Goal: Task Accomplishment & Management: Manage account settings

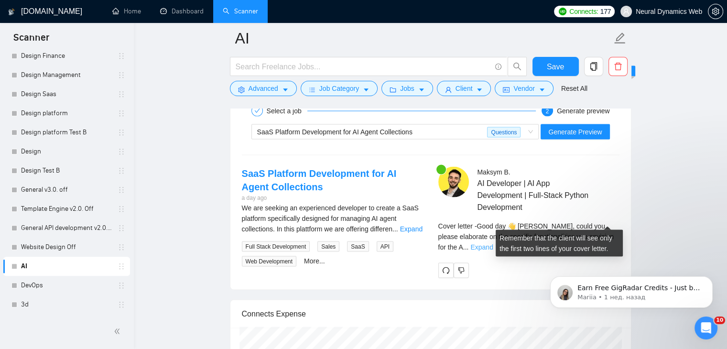
click at [493, 243] on link "Expand" at bounding box center [481, 247] width 22 height 8
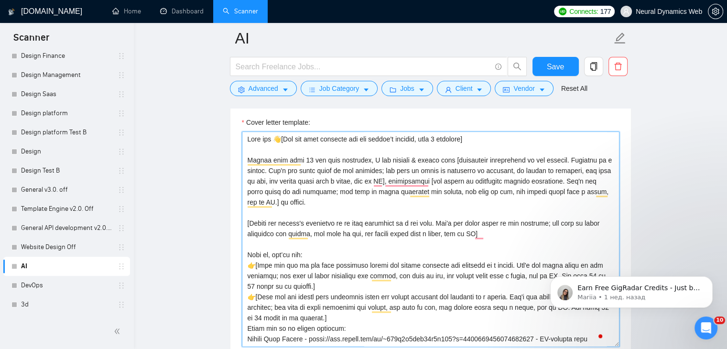
click at [488, 219] on textarea "Cover letter template:" at bounding box center [431, 238] width 378 height 215
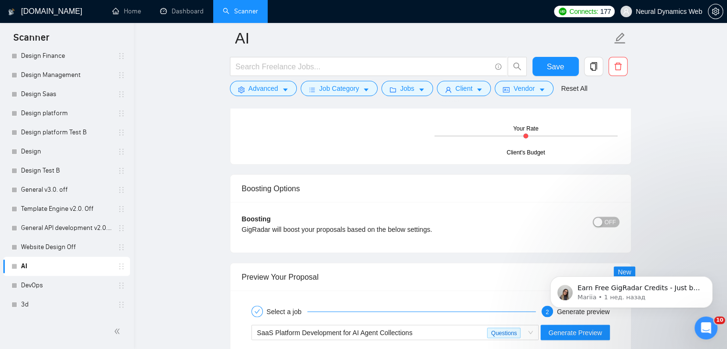
scroll to position [1901, 0]
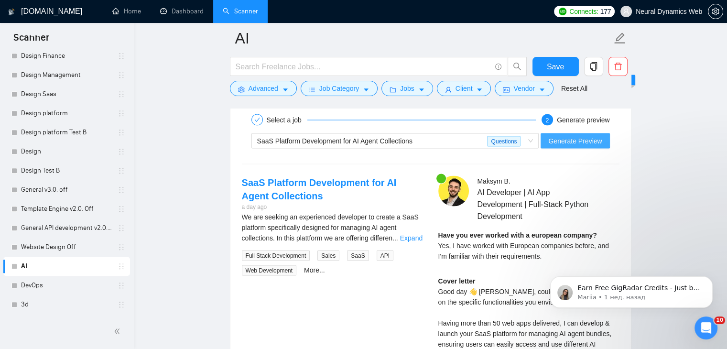
click at [577, 136] on span "Generate Preview" at bounding box center [575, 141] width 54 height 11
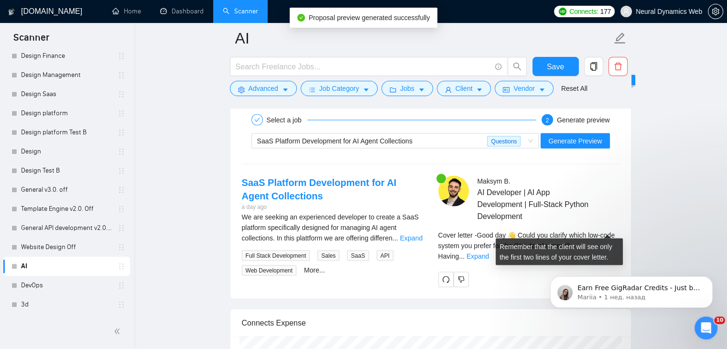
click at [465, 252] on span "..." at bounding box center [462, 256] width 6 height 8
click at [592, 231] on span "Cover letter - Good day 👋 Could you clarify which low-code system you prefer fo…" at bounding box center [526, 245] width 177 height 29
click at [489, 252] on link "Expand" at bounding box center [478, 256] width 22 height 8
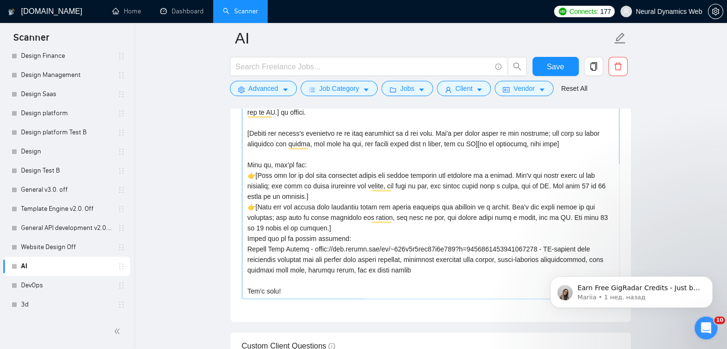
scroll to position [42, 0]
click at [247, 219] on textarea "Cover letter template:" at bounding box center [431, 191] width 378 height 215
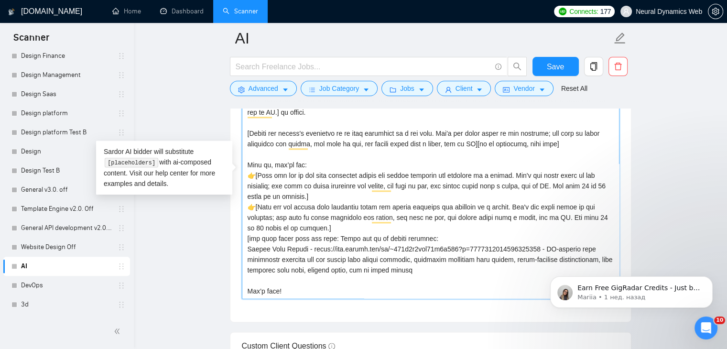
scroll to position [1232, 0]
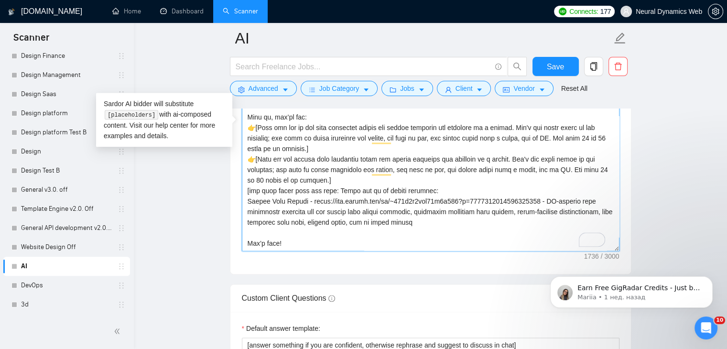
click at [491, 207] on textarea "Cover letter template:" at bounding box center [431, 143] width 378 height 215
click at [332, 176] on textarea "Cover letter template:" at bounding box center [431, 143] width 378 height 215
click at [459, 207] on textarea "Cover letter template:" at bounding box center [431, 143] width 378 height 215
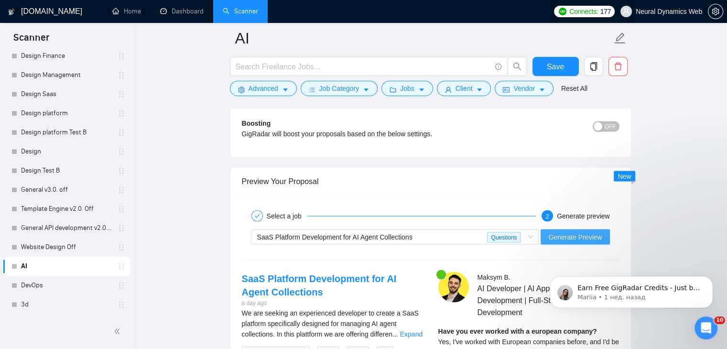
type textarea "Lore ips 👋[Dol sit amet consecte adi eli seddoe’t incidid, utla 9 etdolore] Mag…"
click at [578, 231] on span "Generate Preview" at bounding box center [575, 236] width 54 height 11
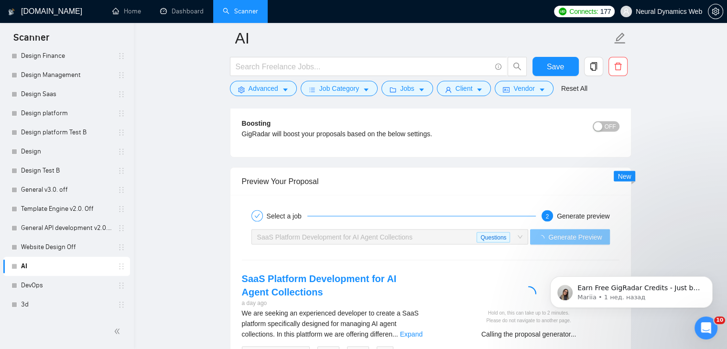
scroll to position [1949, 0]
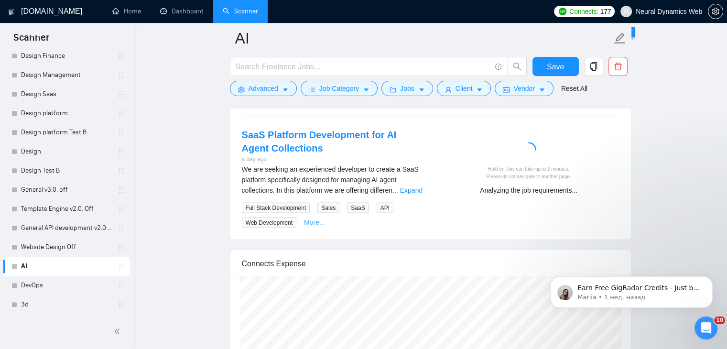
click at [313, 218] on link "More..." at bounding box center [314, 222] width 21 height 8
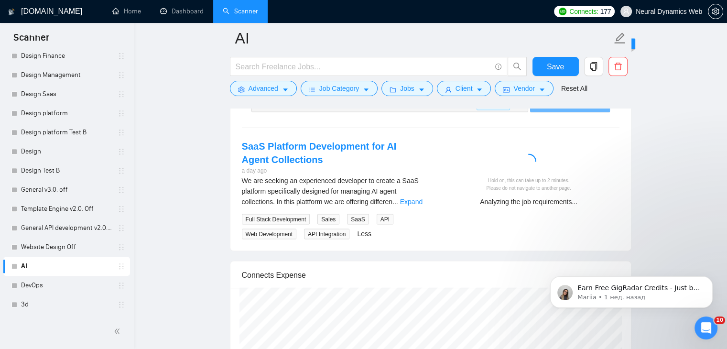
scroll to position [1901, 0]
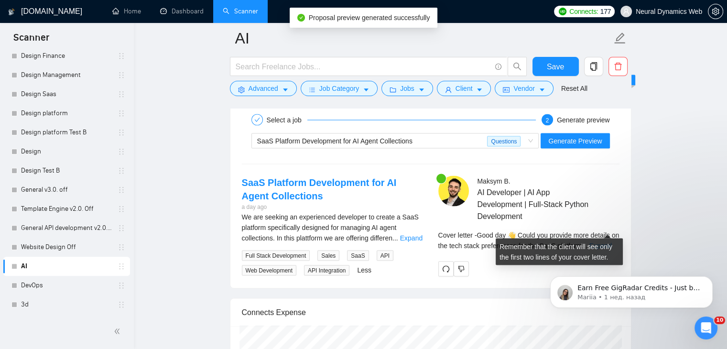
click at [600, 242] on link "Expand" at bounding box center [600, 246] width 22 height 8
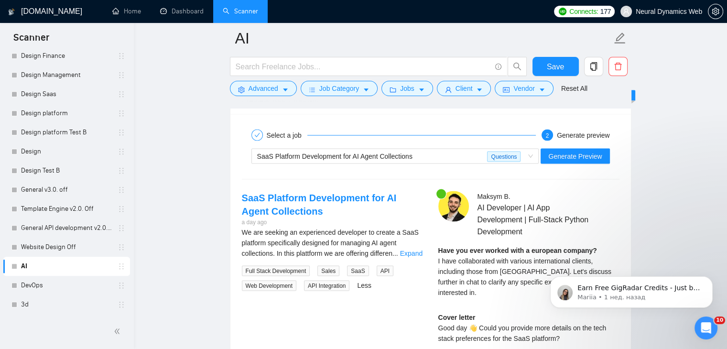
scroll to position [1897, 0]
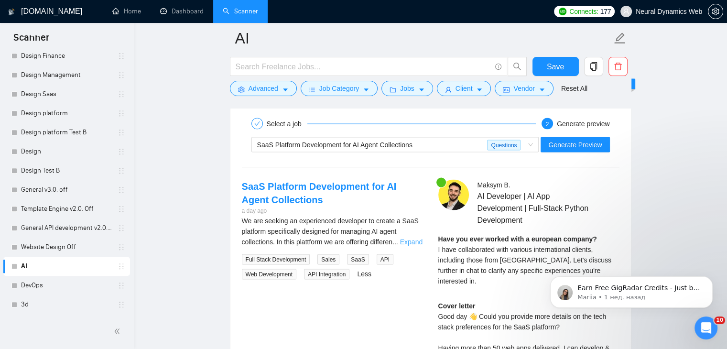
click at [421, 238] on link "Expand" at bounding box center [411, 242] width 22 height 8
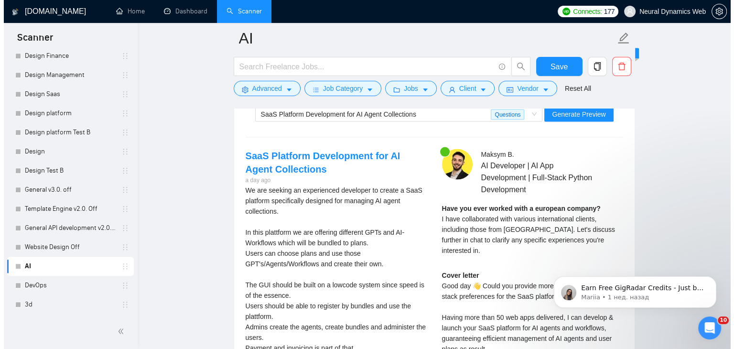
scroll to position [1945, 0]
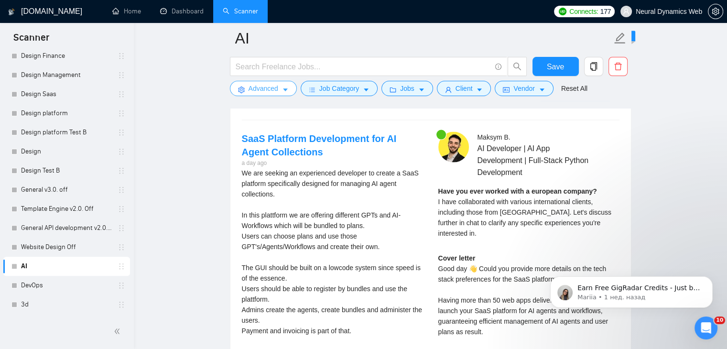
drag, startPoint x: 249, startPoint y: 87, endPoint x: 252, endPoint y: 92, distance: 6.1
click at [249, 87] on span "Advanced" at bounding box center [264, 88] width 30 height 11
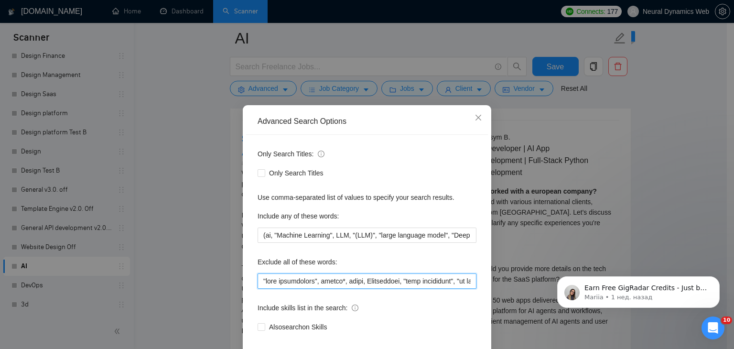
click at [259, 285] on input "text" at bounding box center [367, 280] width 219 height 15
type input "lowcode, "pair programming", retell*, video, Interviewer, "cost estimation", "a…"
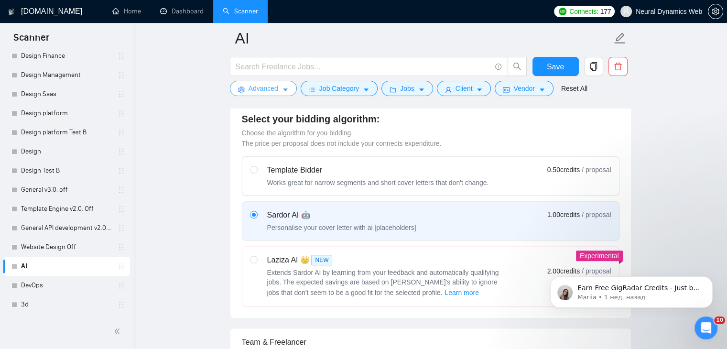
scroll to position [89, 0]
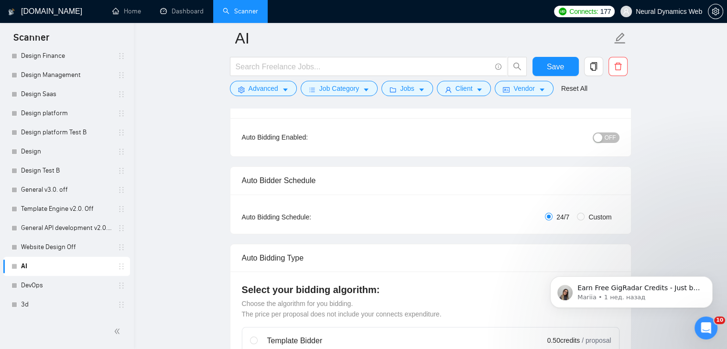
click at [608, 136] on span "OFF" at bounding box center [610, 137] width 11 height 11
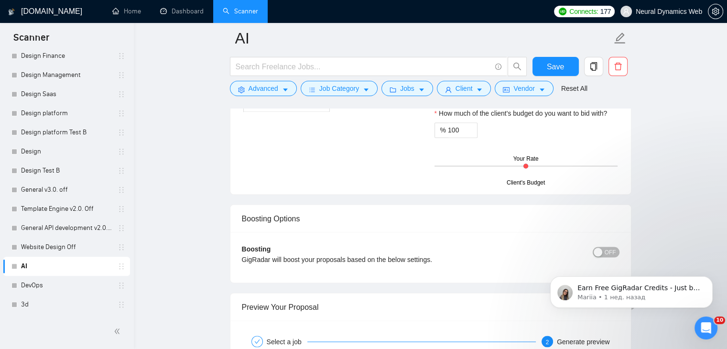
scroll to position [1721, 0]
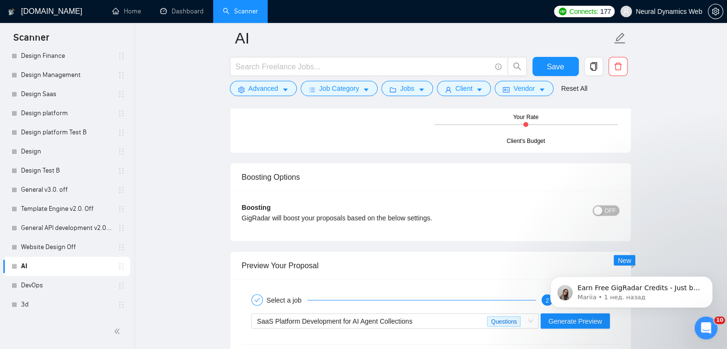
click at [612, 205] on span "OFF" at bounding box center [610, 210] width 11 height 11
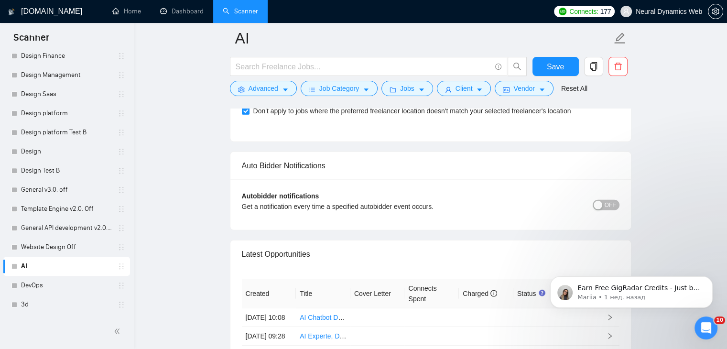
scroll to position [2639, 0]
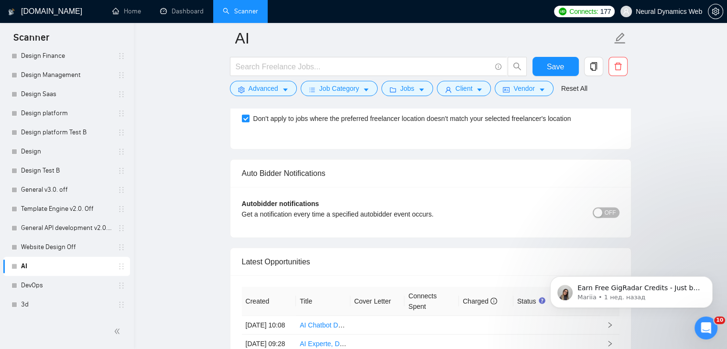
drag, startPoint x: 731, startPoint y: 186, endPoint x: 170, endPoint y: 64, distance: 573.9
click at [602, 208] on div "button" at bounding box center [598, 212] width 9 height 9
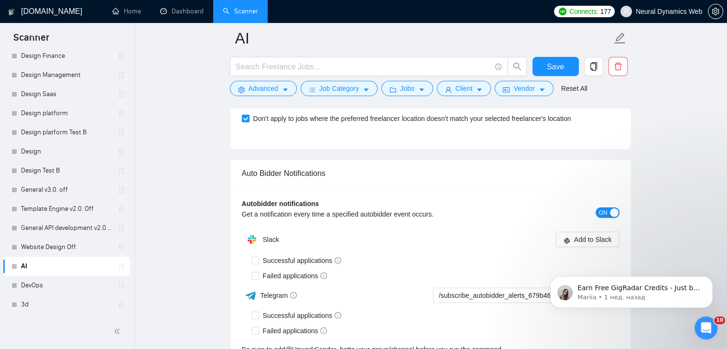
click at [271, 255] on span "Successful applications" at bounding box center [302, 260] width 87 height 11
click at [258, 257] on input "Successful applications" at bounding box center [254, 260] width 7 height 7
checkbox input "true"
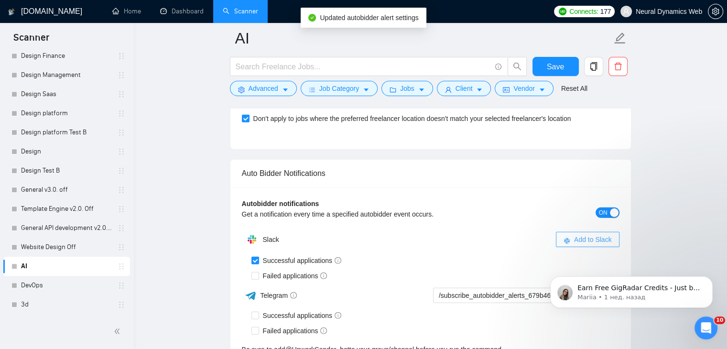
click at [572, 232] on button "Add to Slack" at bounding box center [588, 239] width 64 height 15
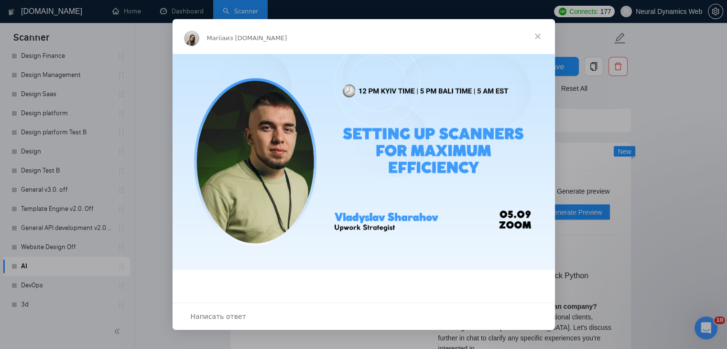
scroll to position [1874, 0]
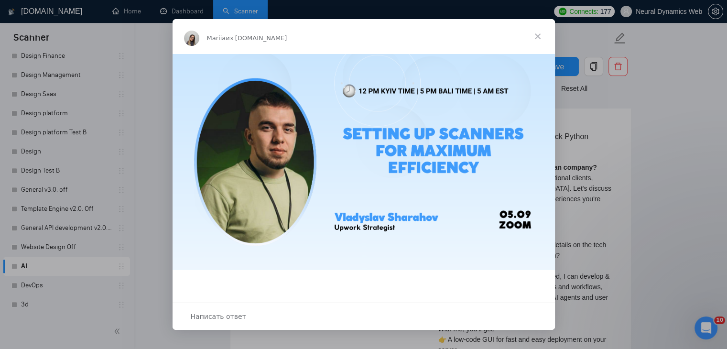
click at [537, 36] on span "Закрыть" at bounding box center [538, 36] width 34 height 34
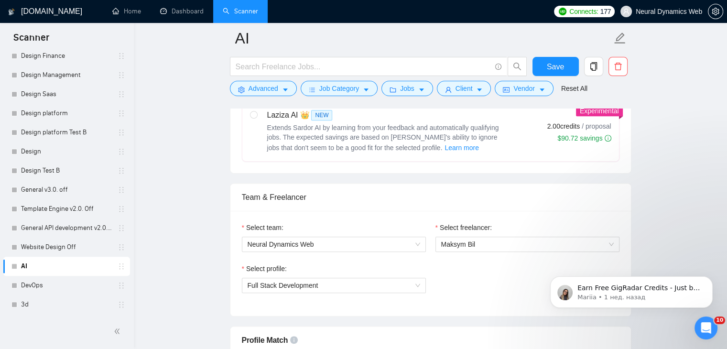
scroll to position [428, 0]
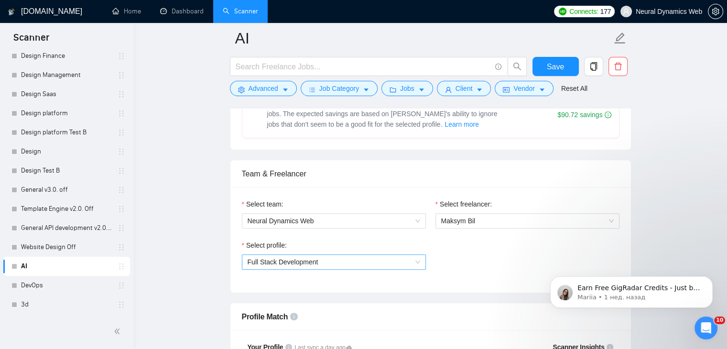
click at [341, 258] on span "Full Stack Development" at bounding box center [334, 262] width 173 height 14
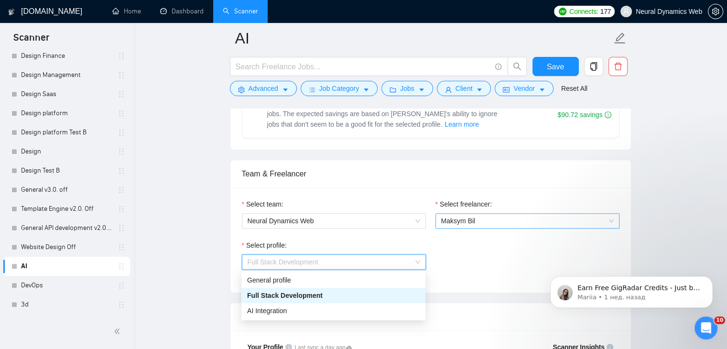
click at [469, 220] on span "Maksym Bil" at bounding box center [458, 221] width 34 height 8
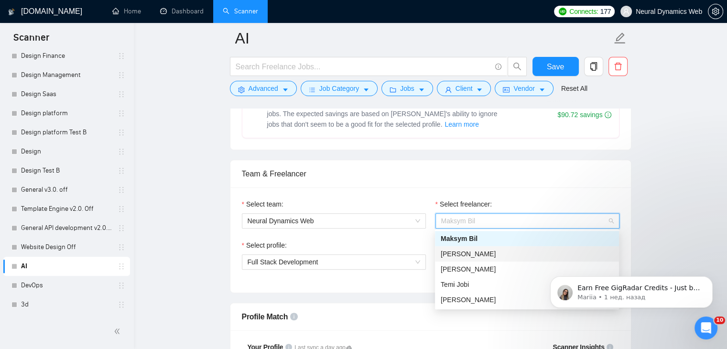
click at [473, 180] on div "Team & Freelancer" at bounding box center [431, 173] width 378 height 27
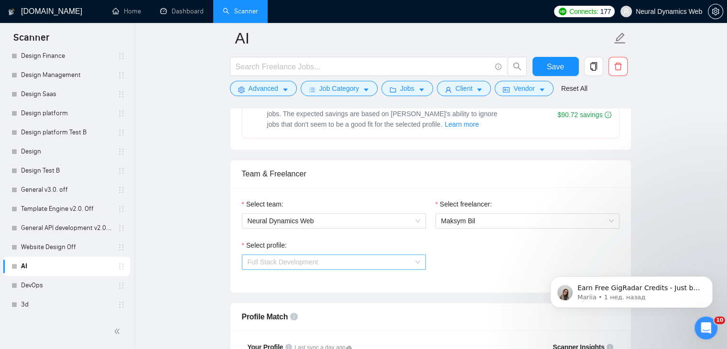
click at [386, 258] on span "Full Stack Development" at bounding box center [334, 262] width 173 height 14
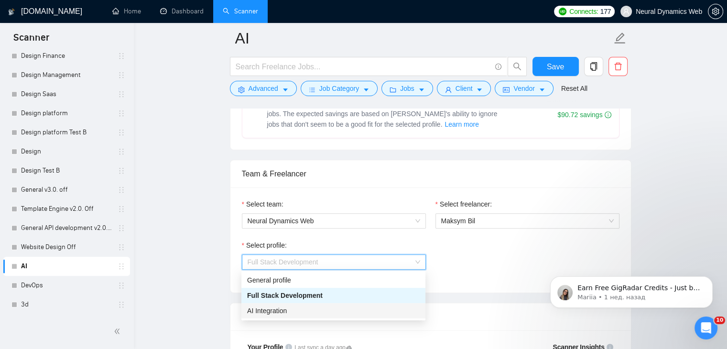
click at [290, 312] on div "AI Integration" at bounding box center [333, 310] width 173 height 11
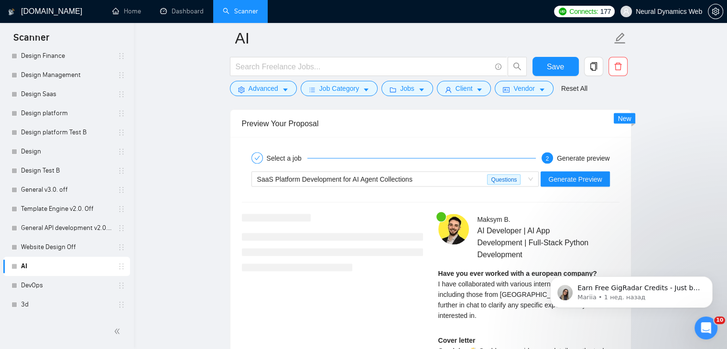
scroll to position [1756, 0]
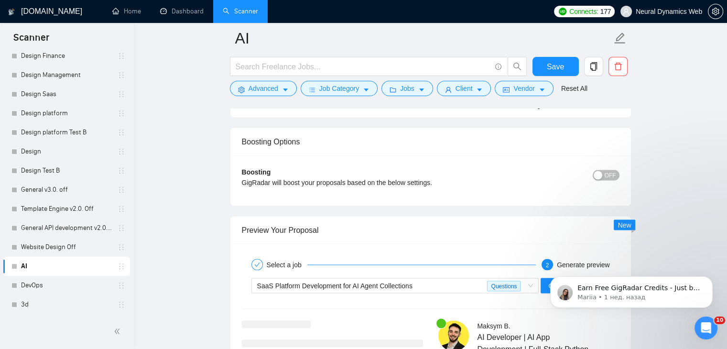
click at [605, 170] on button "OFF" at bounding box center [606, 175] width 27 height 11
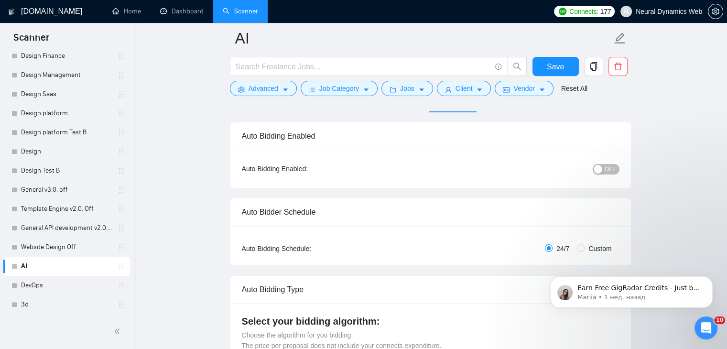
scroll to position [0, 0]
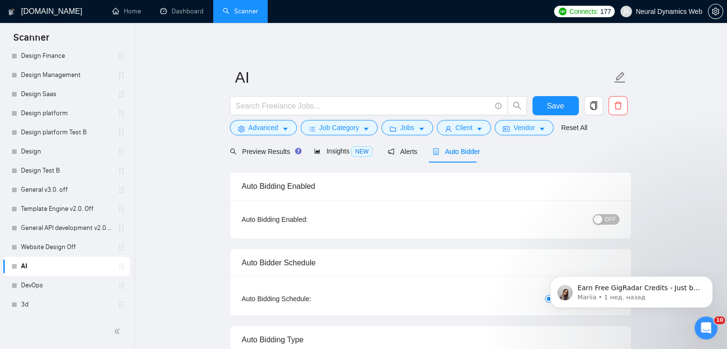
click at [612, 224] on span "OFF" at bounding box center [610, 219] width 11 height 11
click at [542, 107] on button "Save" at bounding box center [556, 105] width 46 height 19
checkbox input "true"
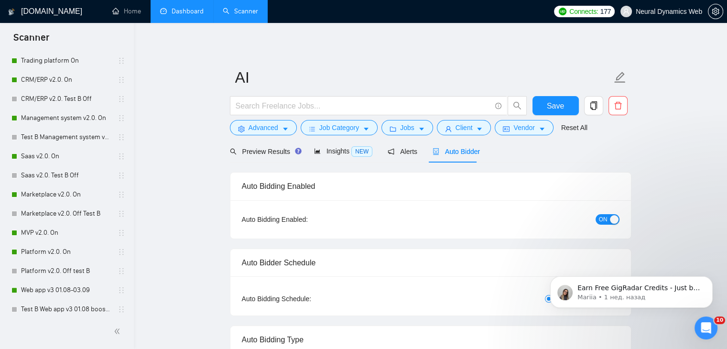
scroll to position [119, 0]
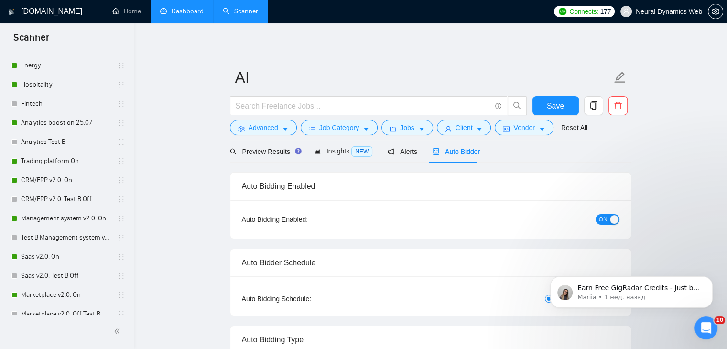
click at [195, 15] on link "Dashboard" at bounding box center [182, 11] width 44 height 8
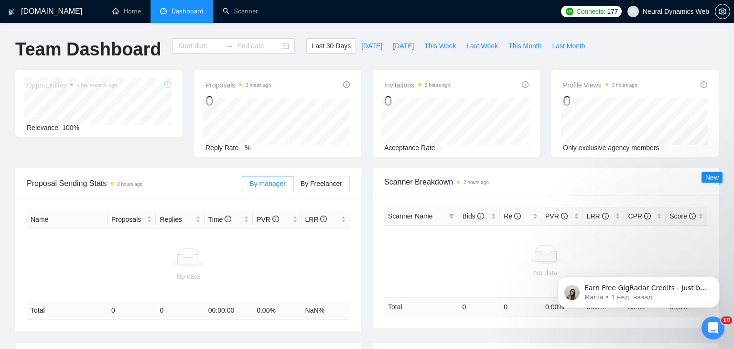
type input "[DATE]"
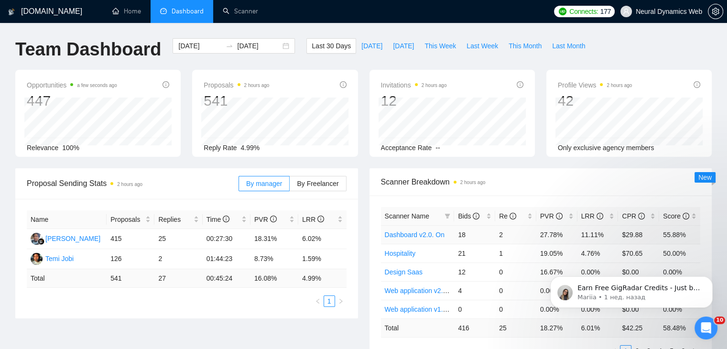
scroll to position [48, 0]
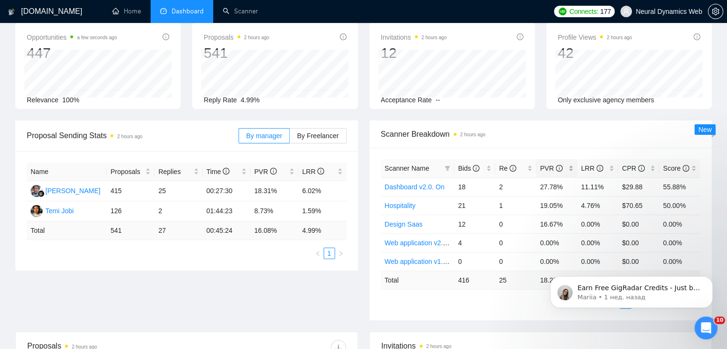
click at [569, 167] on div "PVR" at bounding box center [556, 168] width 33 height 11
click at [608, 171] on div "LRR" at bounding box center [597, 168] width 33 height 11
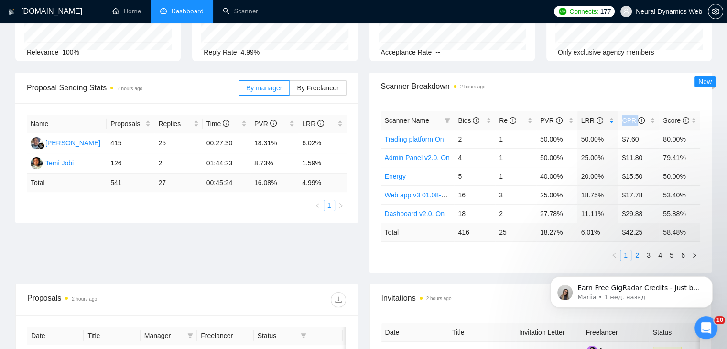
click at [638, 255] on link "2" at bounding box center [637, 255] width 11 height 11
click at [646, 254] on link "3" at bounding box center [648, 255] width 11 height 11
click at [638, 254] on link "2" at bounding box center [637, 255] width 11 height 11
click at [645, 254] on link "3" at bounding box center [648, 255] width 11 height 11
click at [659, 255] on link "4" at bounding box center [660, 255] width 11 height 11
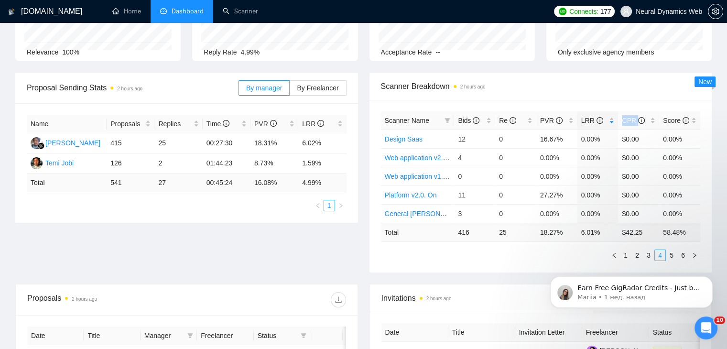
click at [665, 255] on li "4" at bounding box center [659, 255] width 11 height 11
click at [670, 255] on link "5" at bounding box center [671, 255] width 11 height 11
click at [681, 254] on link "6" at bounding box center [683, 255] width 11 height 11
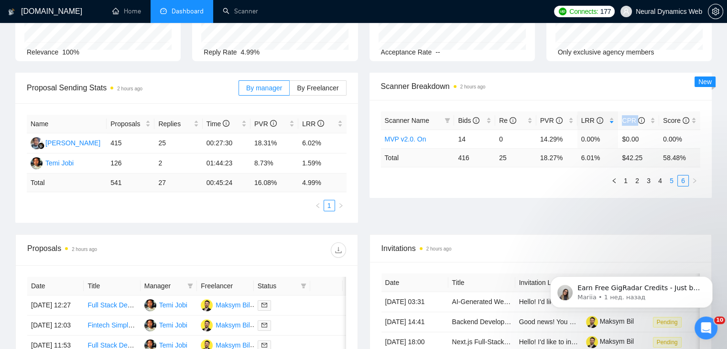
click at [672, 180] on link "5" at bounding box center [671, 180] width 11 height 11
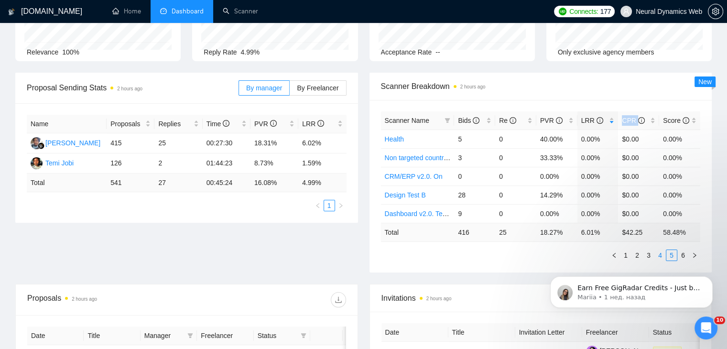
click at [660, 255] on link "4" at bounding box center [660, 255] width 11 height 11
click at [649, 251] on link "3" at bounding box center [648, 255] width 11 height 11
click html "Earn Free GigRadar Credits - Just by Sharing Your Story! 💬 Want more credits fo…"
click at [634, 255] on link "2" at bounding box center [637, 255] width 11 height 11
click at [453, 121] on th "Scanner Name" at bounding box center [418, 120] width 74 height 19
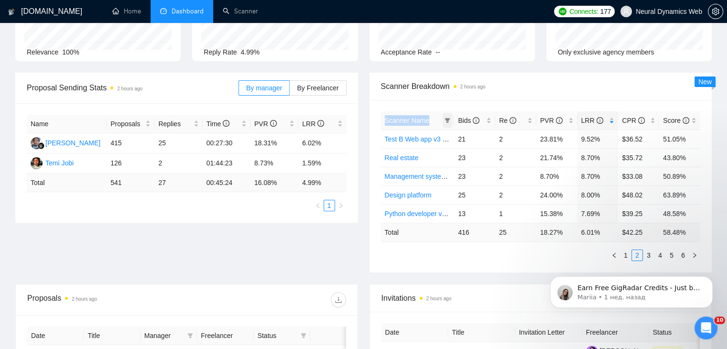
click at [449, 120] on icon "filter" at bounding box center [448, 121] width 6 height 6
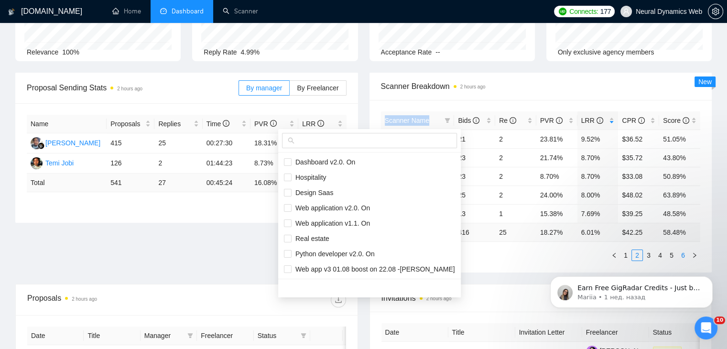
click at [685, 254] on link "6" at bounding box center [683, 255] width 11 height 11
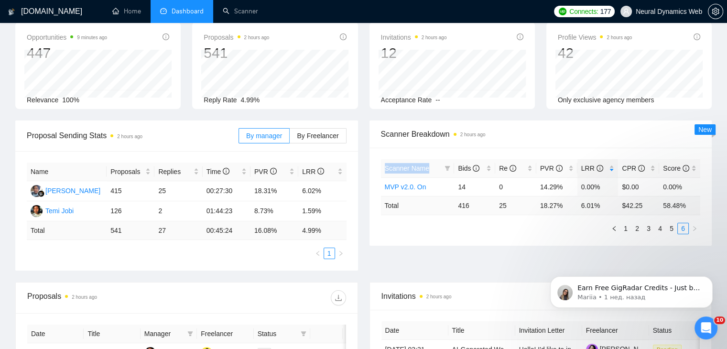
scroll to position [0, 0]
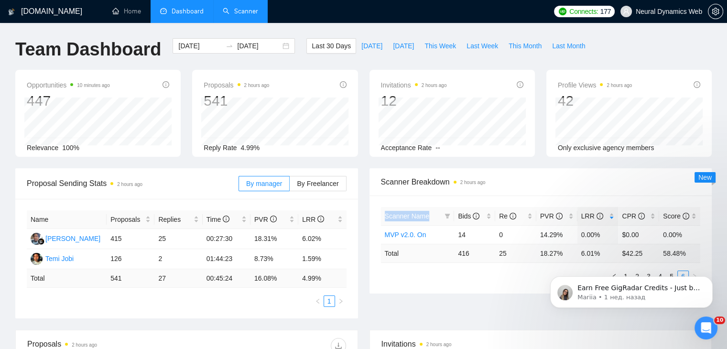
click at [228, 9] on link "Scanner" at bounding box center [240, 11] width 35 height 8
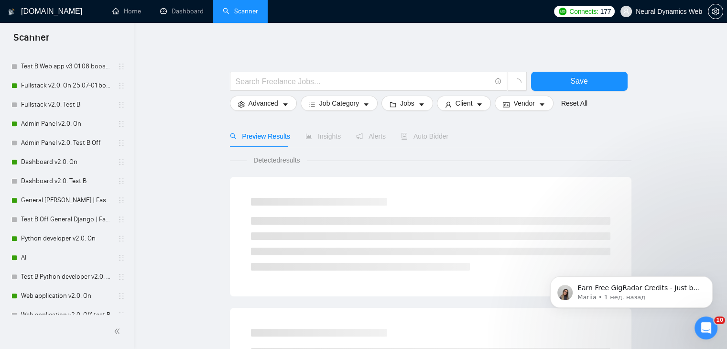
scroll to position [478, 0]
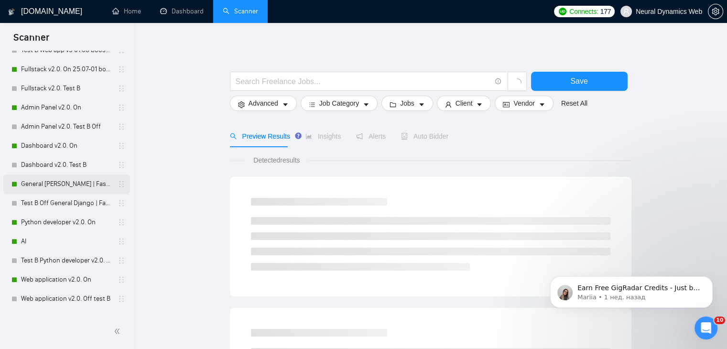
click at [47, 183] on link "General [PERSON_NAME] | FastAPI v2.0. On" at bounding box center [66, 184] width 91 height 19
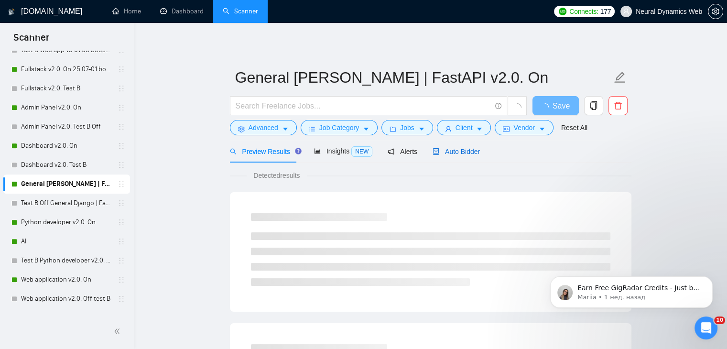
drag, startPoint x: 47, startPoint y: 183, endPoint x: 454, endPoint y: 153, distance: 407.9
click at [454, 153] on span "Auto Bidder" at bounding box center [456, 152] width 47 height 8
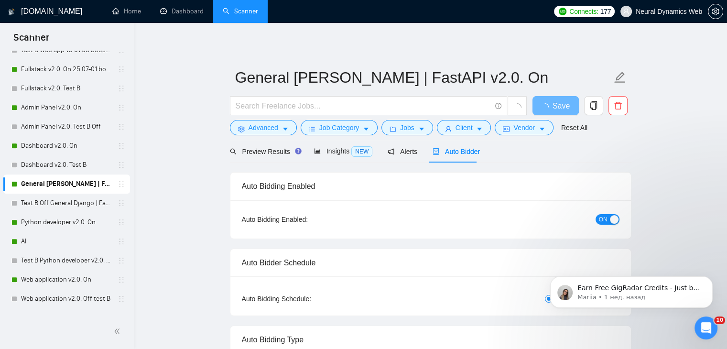
checkbox input "true"
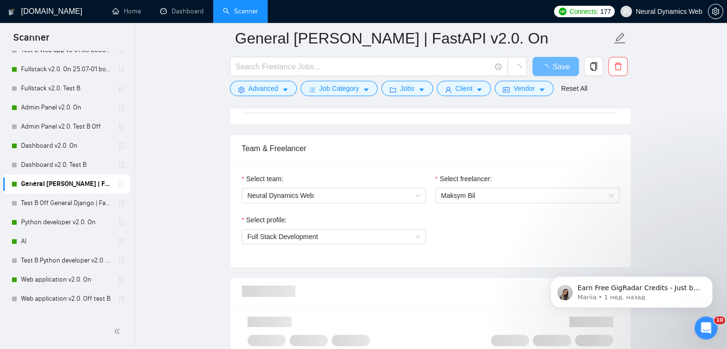
scroll to position [430, 0]
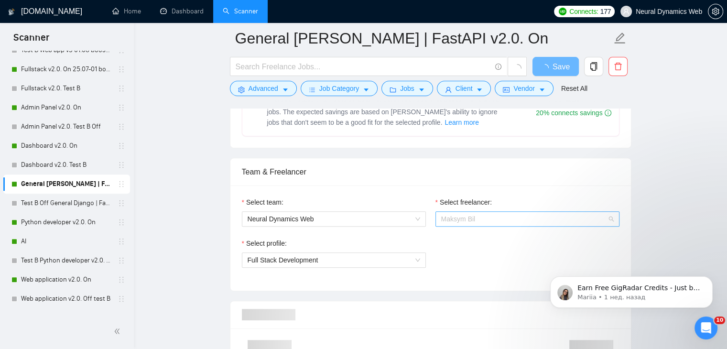
click at [494, 220] on span "Maksym Bil" at bounding box center [527, 219] width 173 height 14
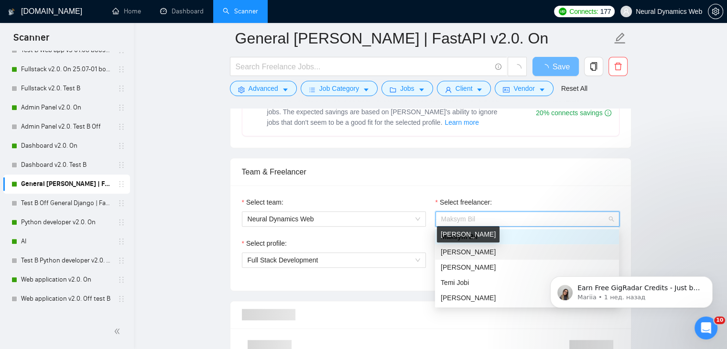
click at [459, 251] on span "[PERSON_NAME]" at bounding box center [468, 252] width 55 height 8
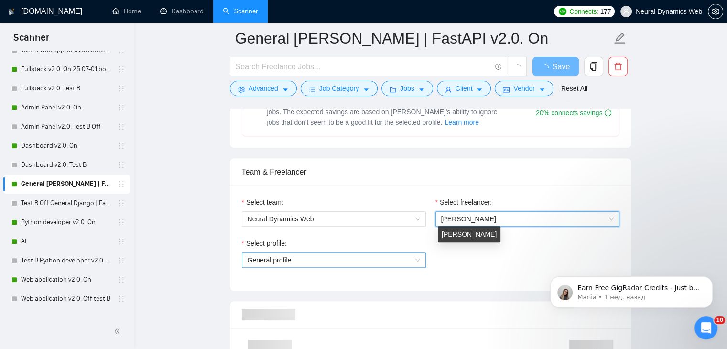
click at [316, 259] on span "General profile" at bounding box center [334, 260] width 173 height 14
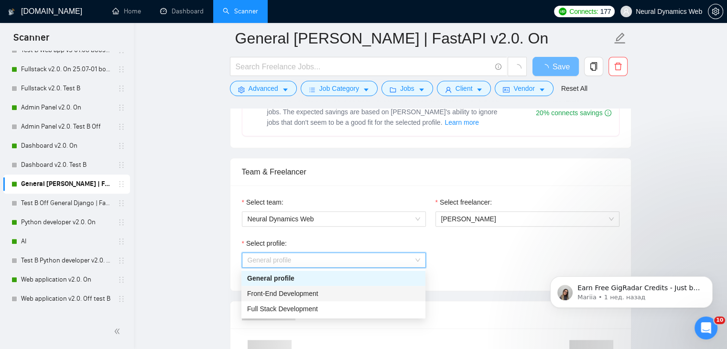
click at [289, 306] on span "Full Stack Development" at bounding box center [282, 309] width 71 height 8
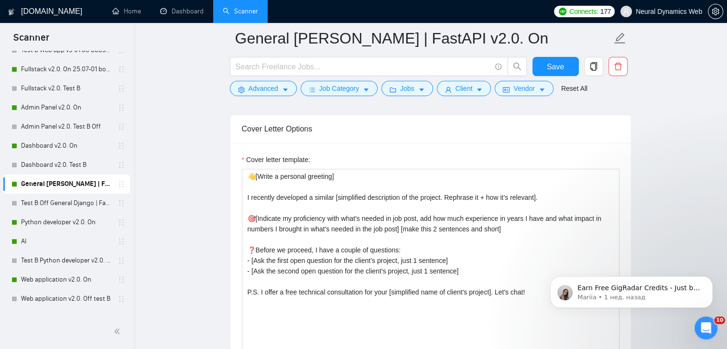
scroll to position [1052, 0]
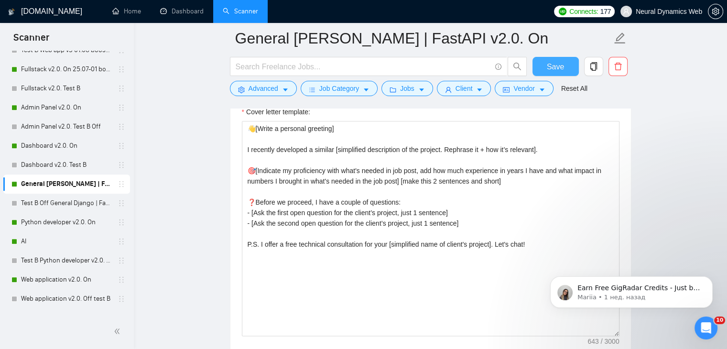
click at [565, 65] on button "Save" at bounding box center [556, 66] width 46 height 19
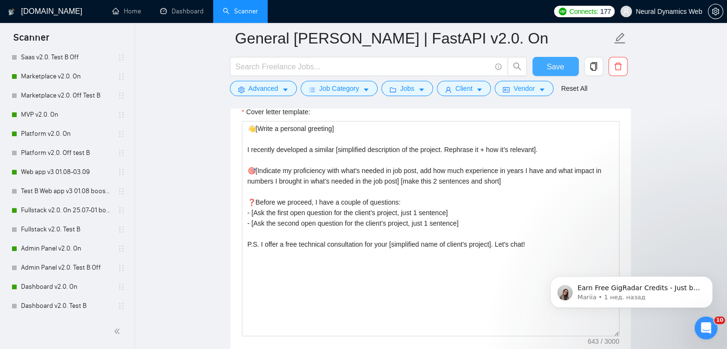
scroll to position [287, 0]
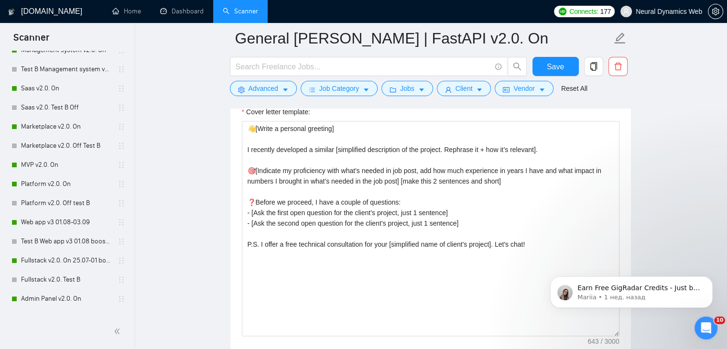
drag, startPoint x: 50, startPoint y: 84, endPoint x: 222, endPoint y: 119, distance: 175.7
click at [50, 84] on link "Saas v2.0. On" at bounding box center [66, 88] width 91 height 19
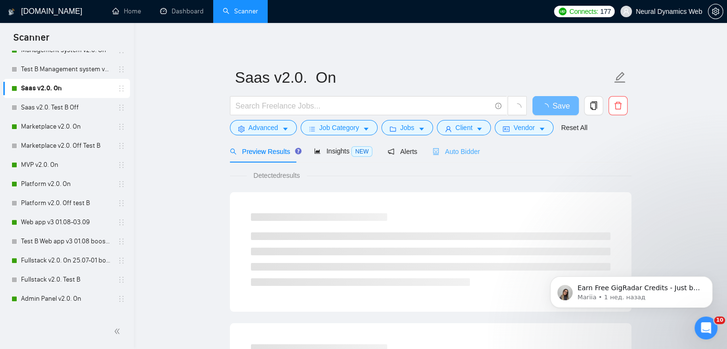
click at [446, 144] on div "Auto Bidder" at bounding box center [456, 151] width 47 height 22
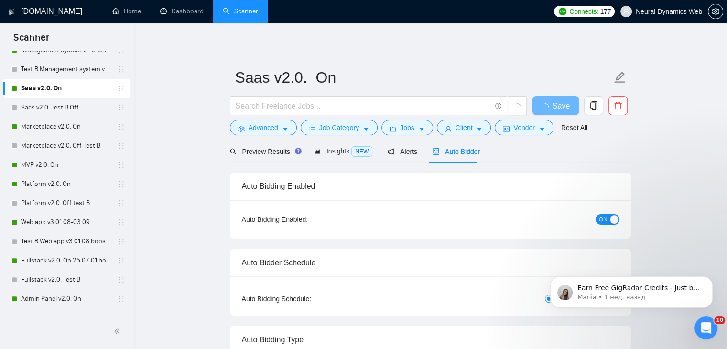
checkbox input "true"
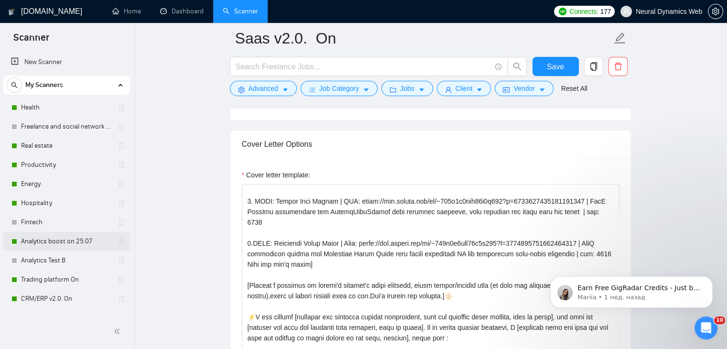
click at [32, 236] on link "Analytics boost on 25.07" at bounding box center [66, 241] width 91 height 19
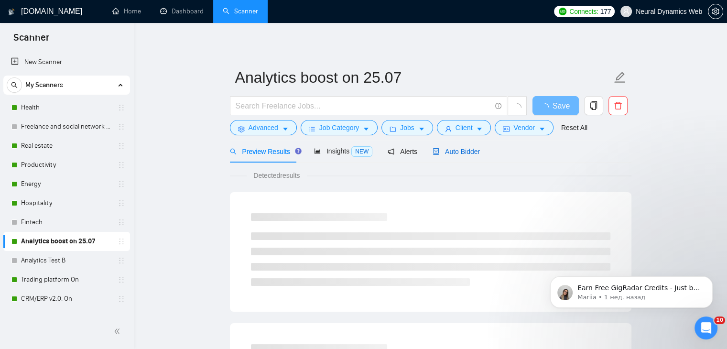
click at [437, 154] on span "Auto Bidder" at bounding box center [456, 152] width 47 height 8
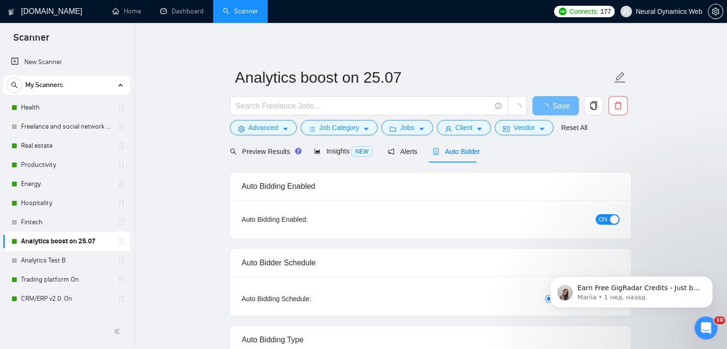
checkbox input "true"
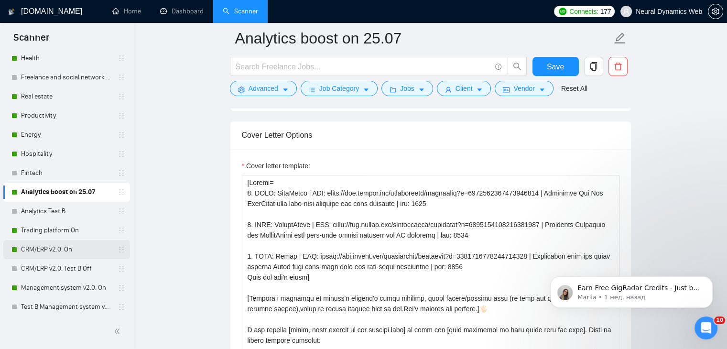
scroll to position [96, 0]
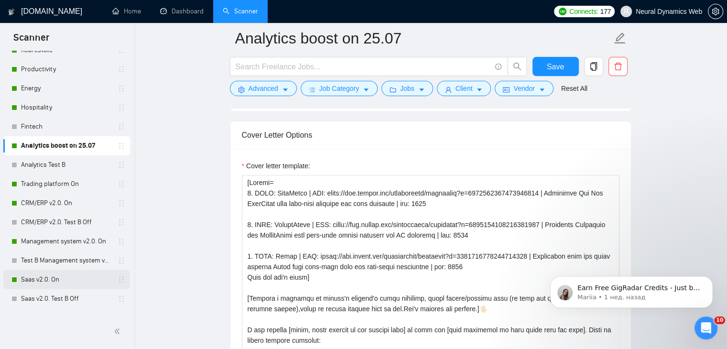
click at [41, 274] on link "Saas v2.0. On" at bounding box center [66, 279] width 91 height 19
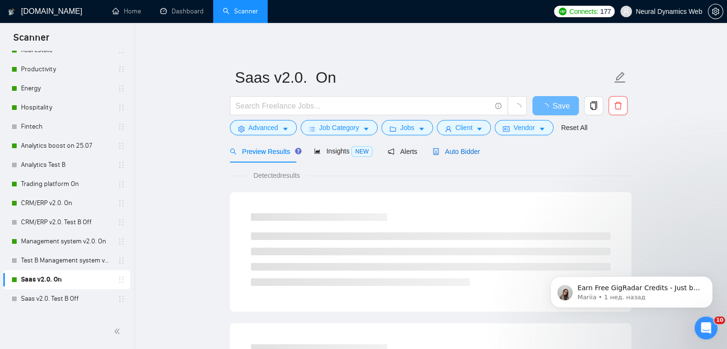
click at [447, 153] on span "Auto Bidder" at bounding box center [456, 152] width 47 height 8
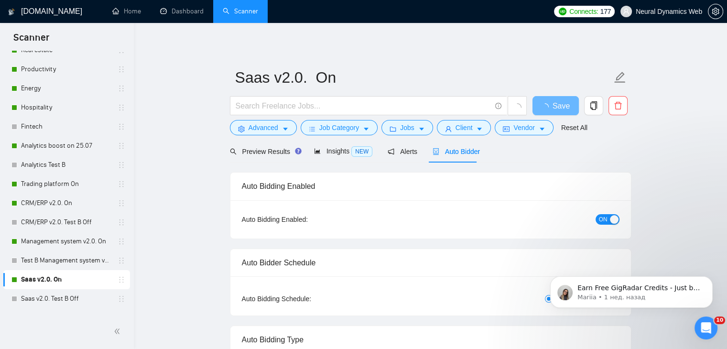
checkbox input "true"
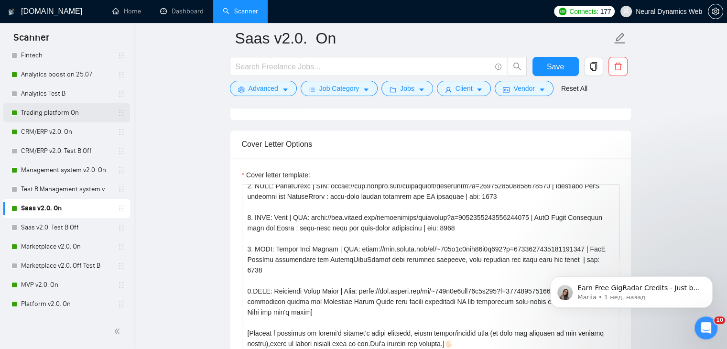
scroll to position [239, 0]
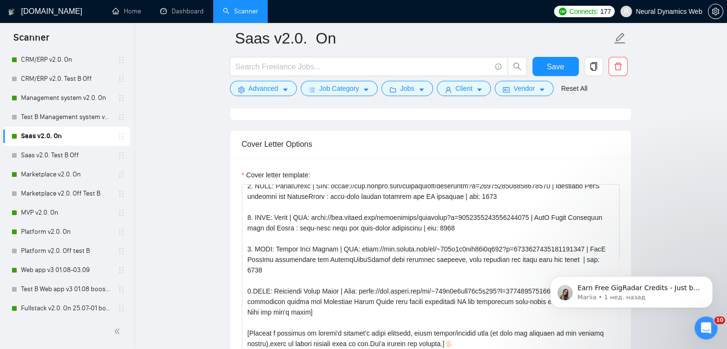
drag, startPoint x: 66, startPoint y: 215, endPoint x: 531, endPoint y: 141, distance: 470.6
click at [66, 215] on link "MVP v2.0. On" at bounding box center [66, 212] width 91 height 19
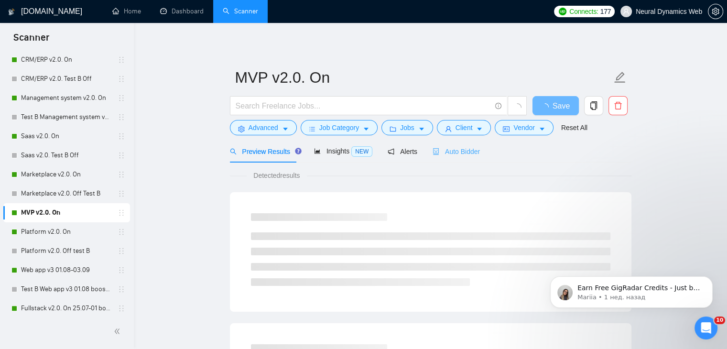
click at [454, 156] on div "Auto Bidder" at bounding box center [456, 151] width 47 height 22
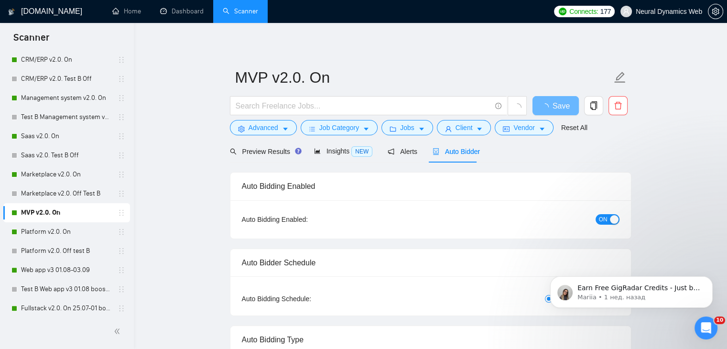
checkbox input "true"
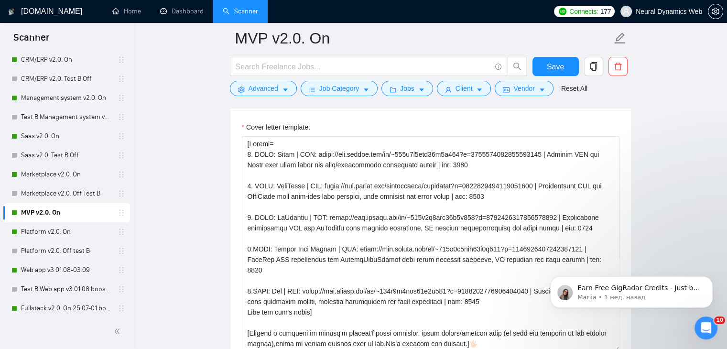
scroll to position [287, 0]
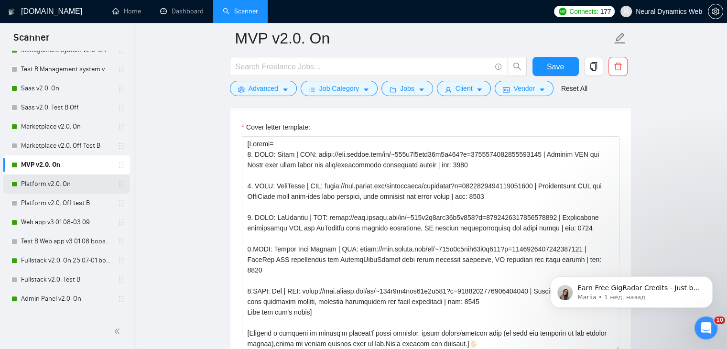
click at [33, 177] on link "Platform v2.0. On" at bounding box center [66, 184] width 91 height 19
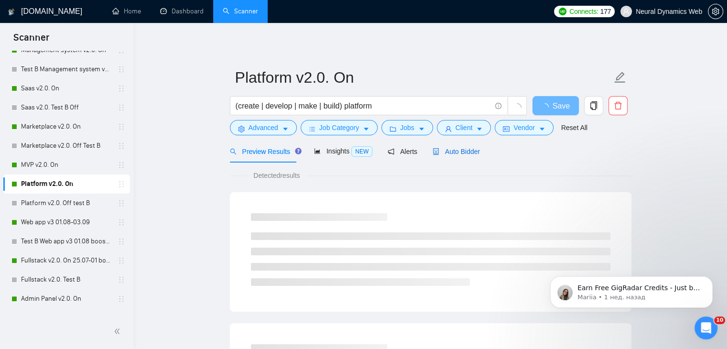
click at [463, 151] on span "Auto Bidder" at bounding box center [456, 152] width 47 height 8
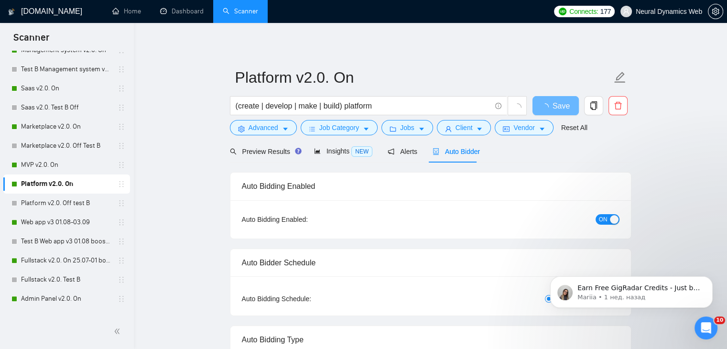
checkbox input "true"
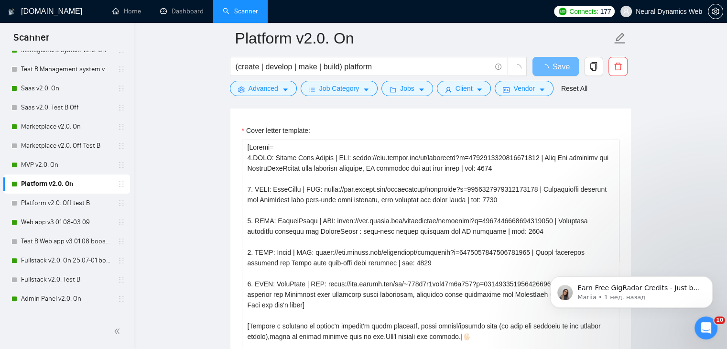
scroll to position [1052, 0]
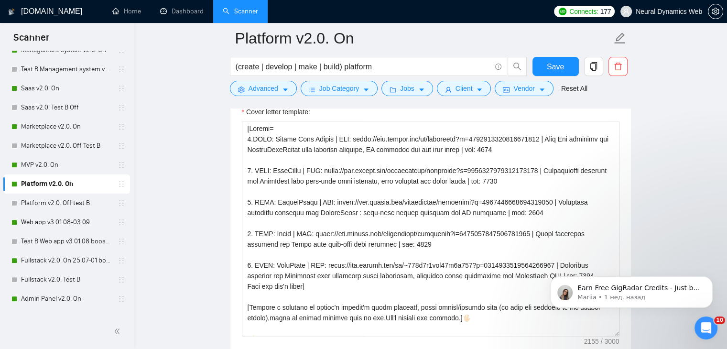
drag, startPoint x: 34, startPoint y: 240, endPoint x: 432, endPoint y: 152, distance: 407.4
click at [34, 240] on link "Test B Web app v3 01.08 boost on" at bounding box center [66, 241] width 91 height 19
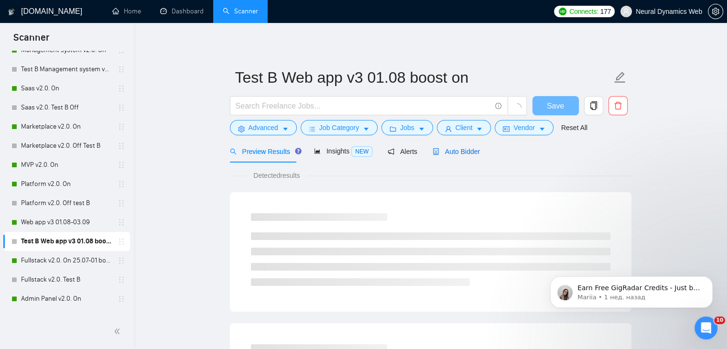
click at [457, 148] on span "Auto Bidder" at bounding box center [456, 152] width 47 height 8
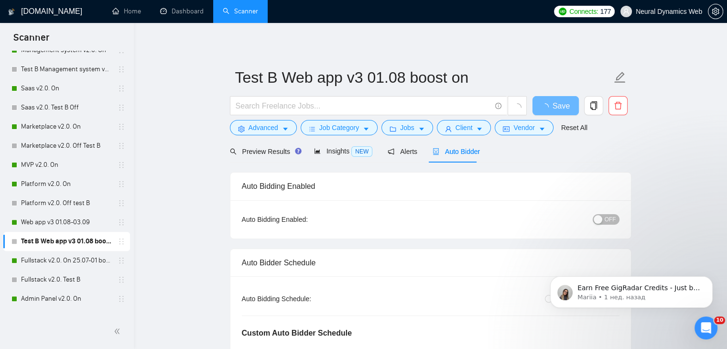
radio input "false"
radio input "true"
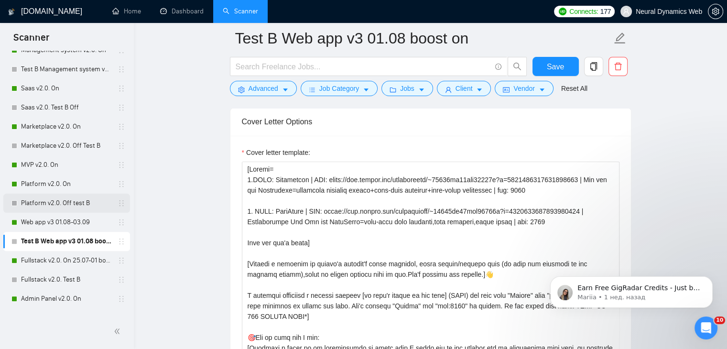
scroll to position [335, 0]
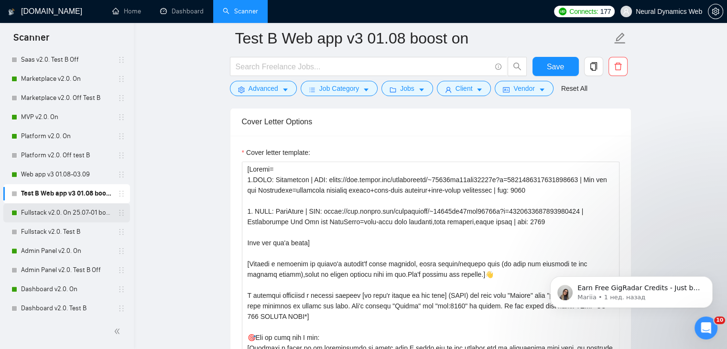
click at [44, 214] on link "Fullstack v2.0. On 25.07-01 boost" at bounding box center [66, 212] width 91 height 19
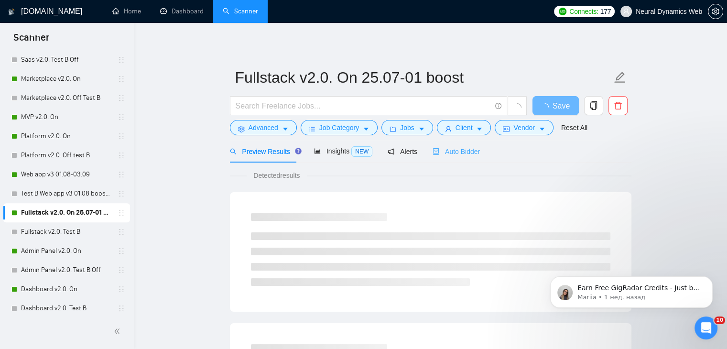
click at [461, 159] on div "Auto Bidder" at bounding box center [456, 151] width 47 height 22
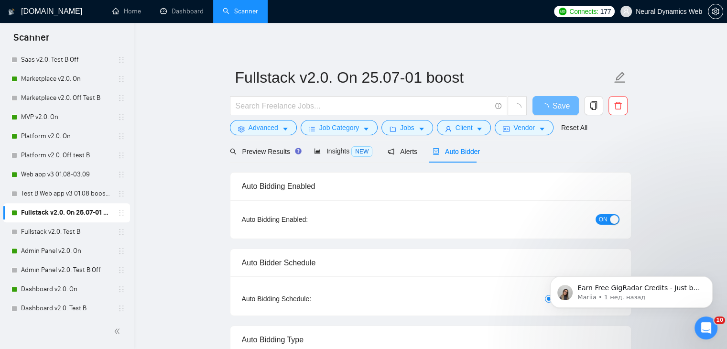
checkbox input "true"
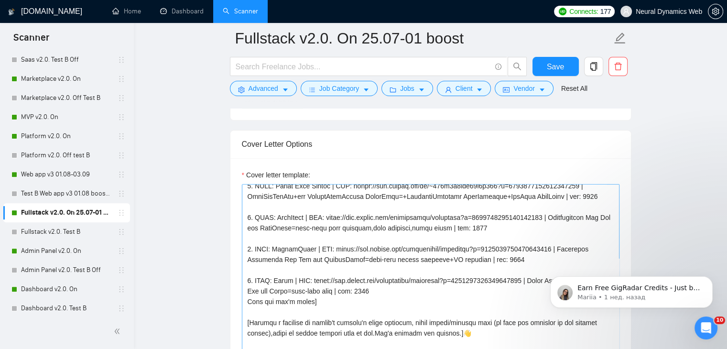
scroll to position [96, 0]
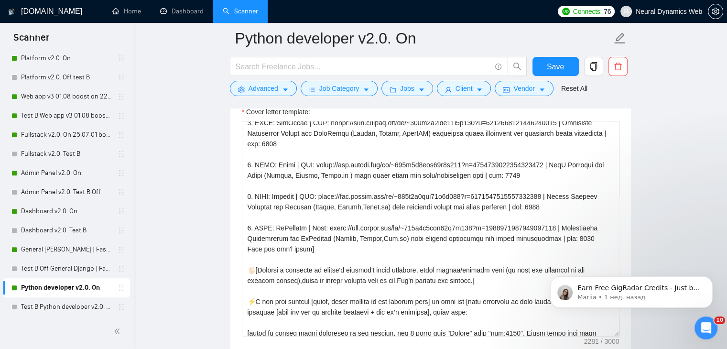
scroll to position [396, 0]
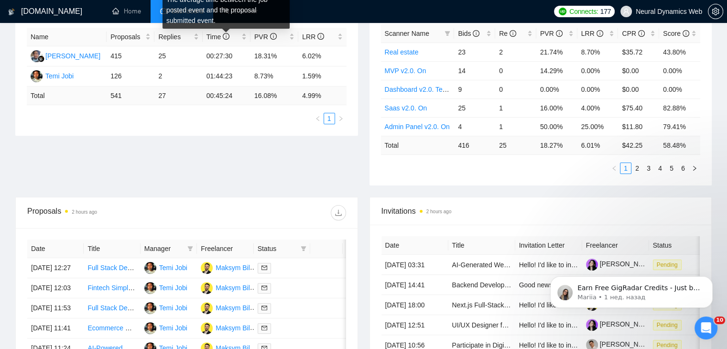
drag, startPoint x: 231, startPoint y: 23, endPoint x: 236, endPoint y: 8, distance: 16.5
click at [236, 8] on div "The average time between the job posted event and the proposal submitted event." at bounding box center [226, 9] width 127 height 37
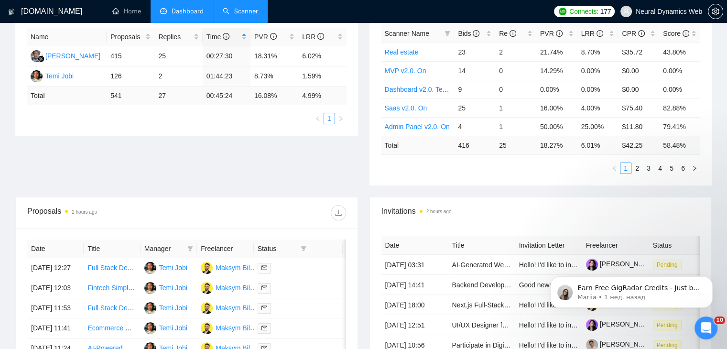
click at [256, 15] on link "Scanner" at bounding box center [240, 11] width 35 height 8
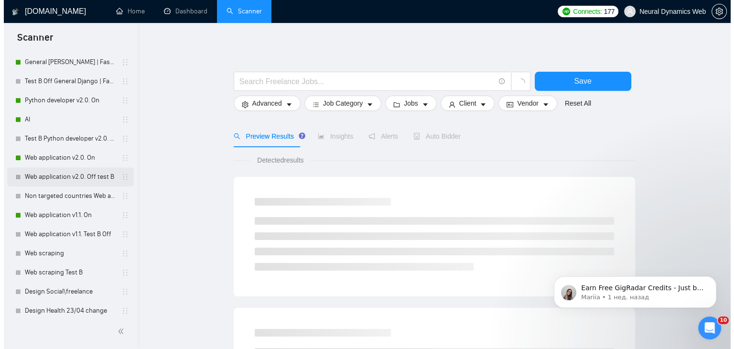
scroll to position [622, 0]
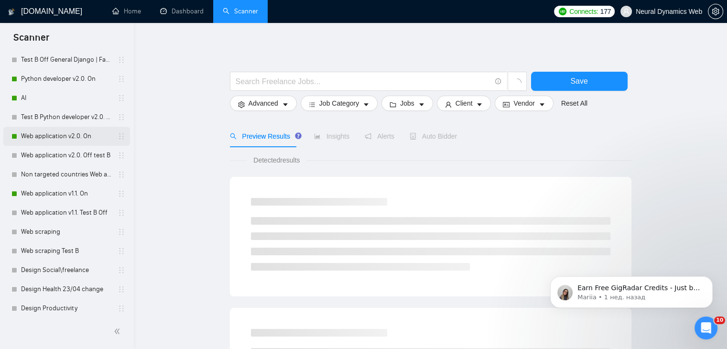
click at [54, 136] on link "Web application v2.0. On" at bounding box center [66, 136] width 91 height 19
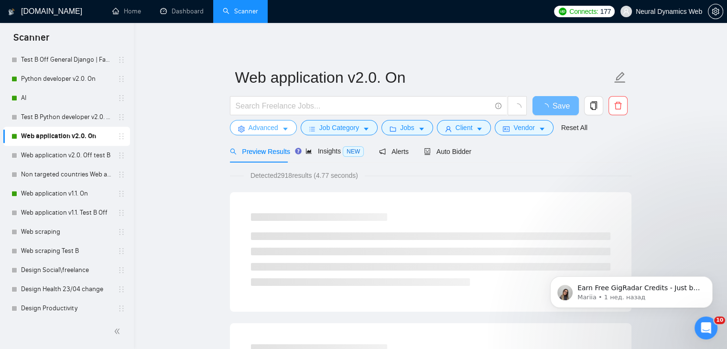
click at [291, 131] on button "Advanced" at bounding box center [263, 127] width 67 height 15
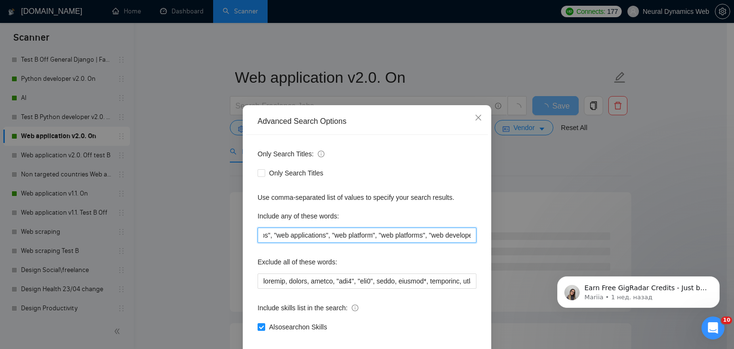
scroll to position [0, 363]
drag, startPoint x: 345, startPoint y: 230, endPoint x: 489, endPoint y: 226, distance: 143.5
click at [489, 226] on div "Advanced Search Options Only Search Titles: Only Search Titles Use comma-separa…" at bounding box center [367, 174] width 734 height 349
click at [401, 236] on input ""web app", "web application", "web apps", "web applications", "web platform", "…" at bounding box center [367, 235] width 219 height 15
drag, startPoint x: 386, startPoint y: 232, endPoint x: 458, endPoint y: 154, distance: 106.2
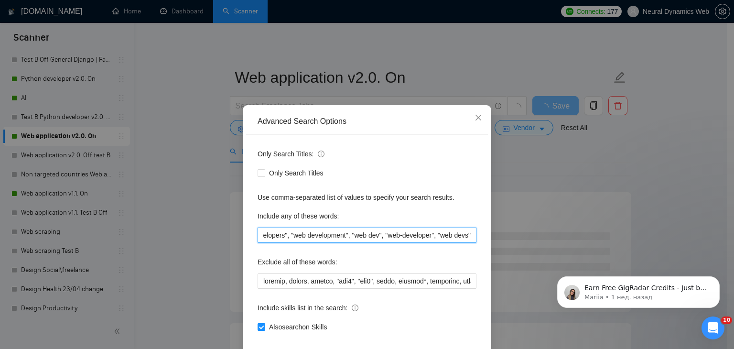
click at [502, 232] on div "Advanced Search Options Only Search Titles: Only Search Titles Use comma-separa…" at bounding box center [367, 174] width 734 height 349
click at [475, 116] on icon "close" at bounding box center [479, 118] width 8 height 8
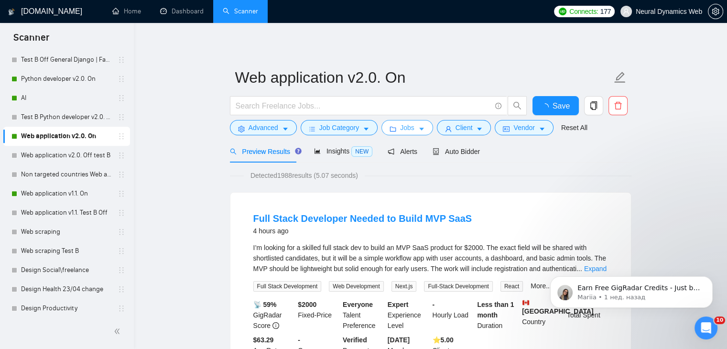
click at [400, 126] on span "Jobs" at bounding box center [407, 127] width 14 height 11
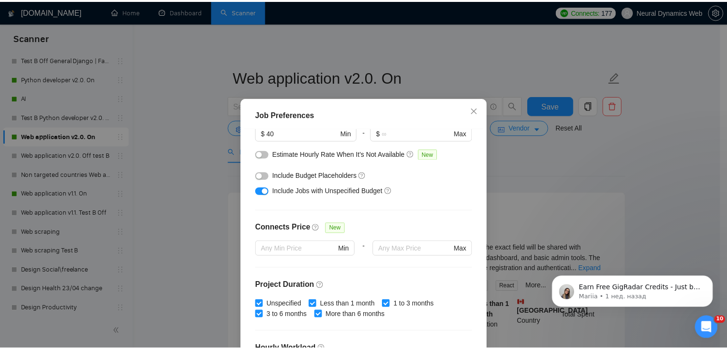
scroll to position [143, 0]
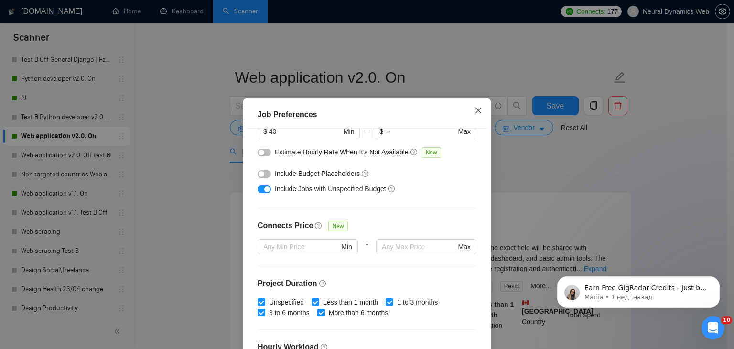
click at [469, 112] on span "Close" at bounding box center [479, 111] width 26 height 26
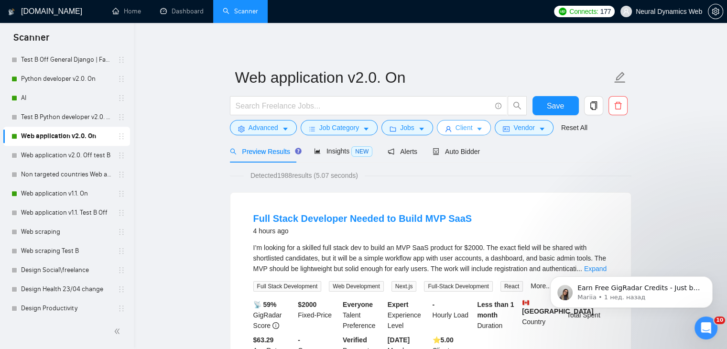
click at [458, 130] on span "Client" at bounding box center [464, 127] width 17 height 11
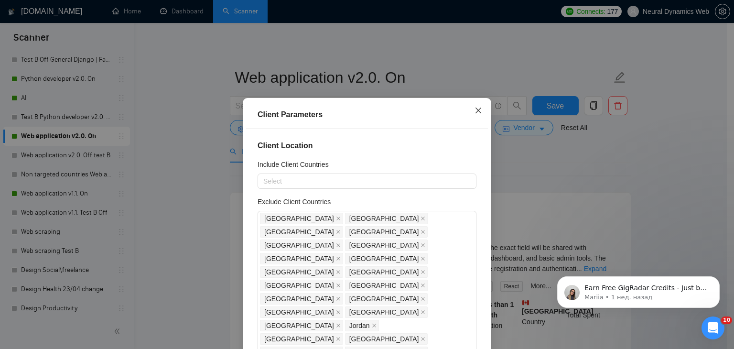
click at [469, 117] on span "Close" at bounding box center [479, 111] width 26 height 26
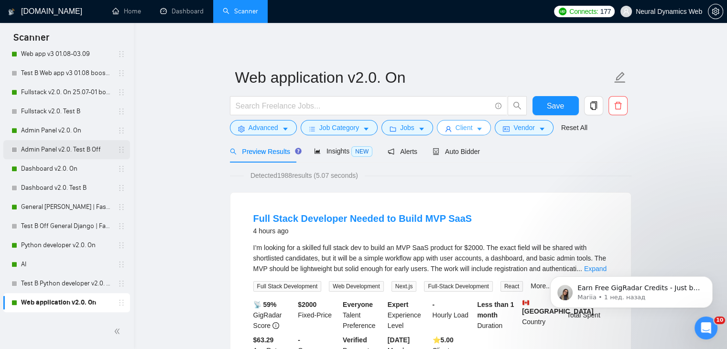
scroll to position [478, 0]
